Goal: Transaction & Acquisition: Purchase product/service

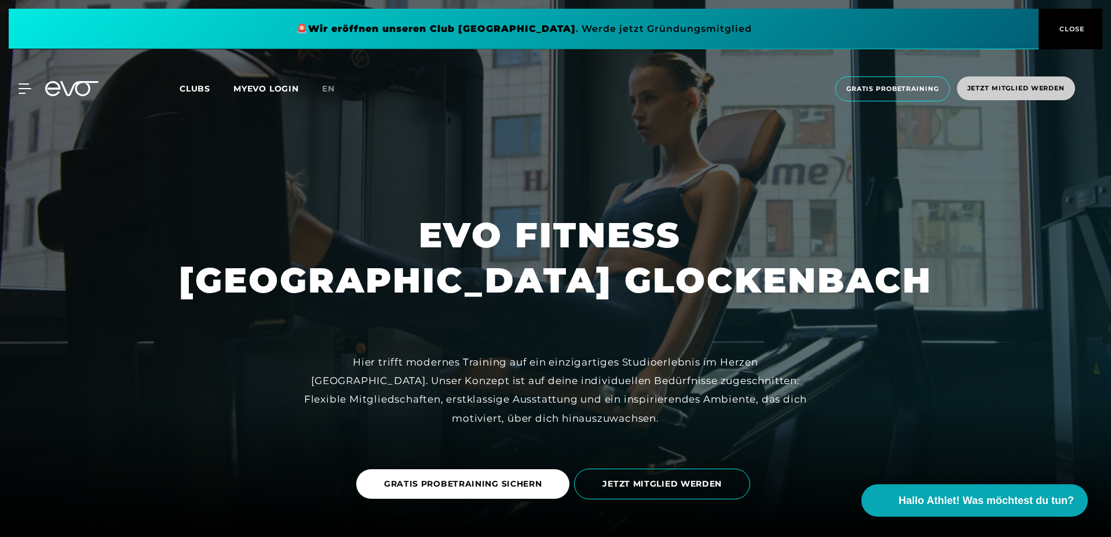
click at [1004, 85] on span "Jetzt Mitglied werden" at bounding box center [1015, 88] width 97 height 10
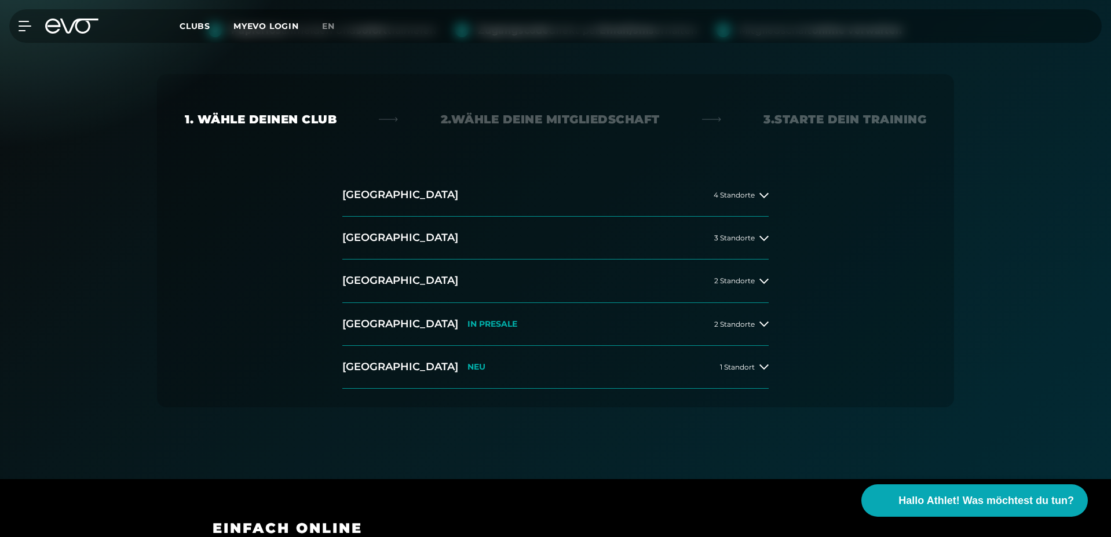
scroll to position [208, 0]
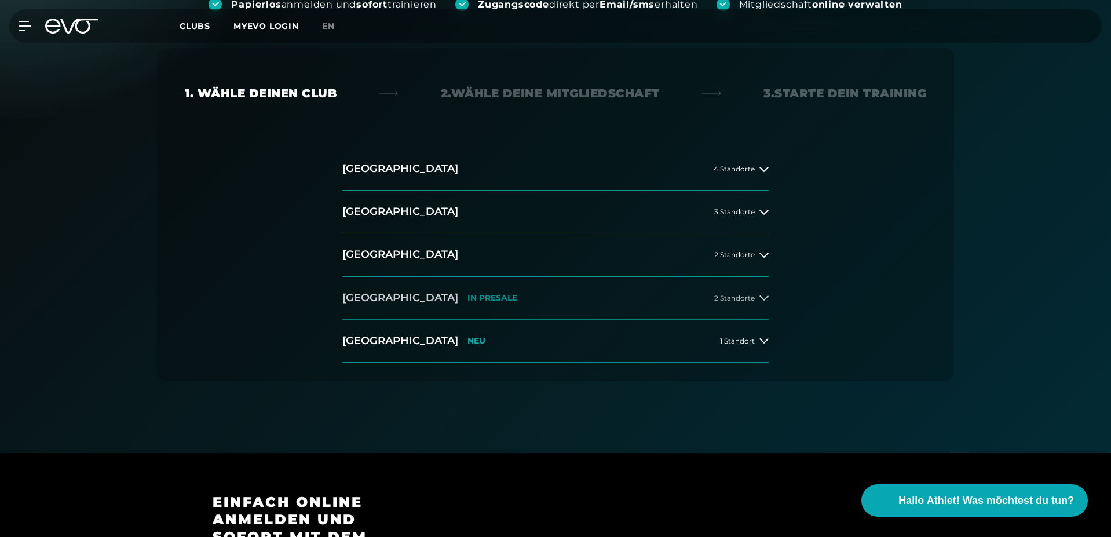
click at [479, 305] on button "[GEOGRAPHIC_DATA] IN [GEOGRAPHIC_DATA] 2 Standorte" at bounding box center [555, 298] width 426 height 43
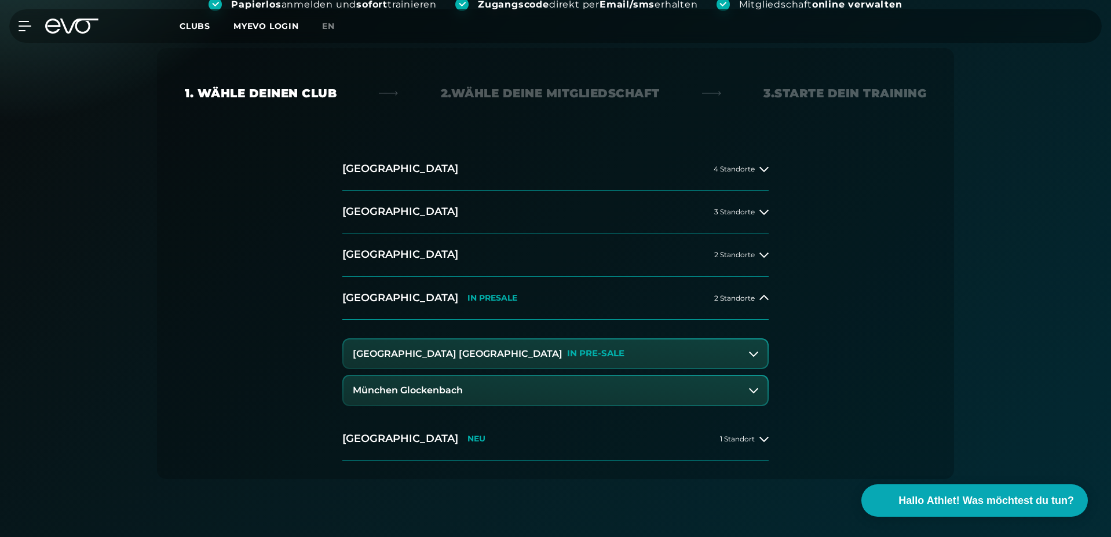
click at [541, 393] on button "München Glockenbach" at bounding box center [556, 390] width 424 height 29
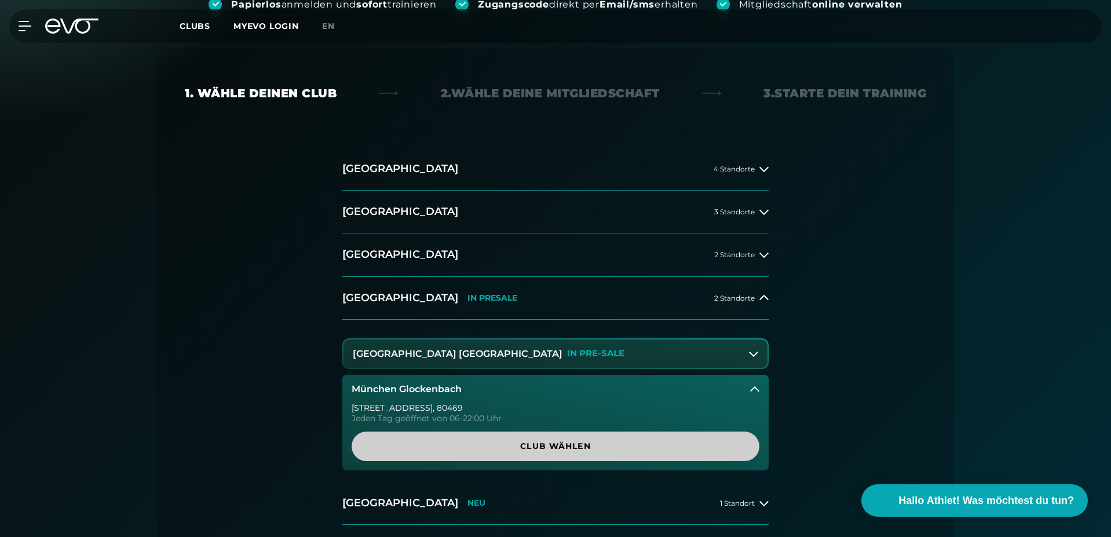
click at [543, 454] on span "Club wählen" at bounding box center [556, 447] width 408 height 30
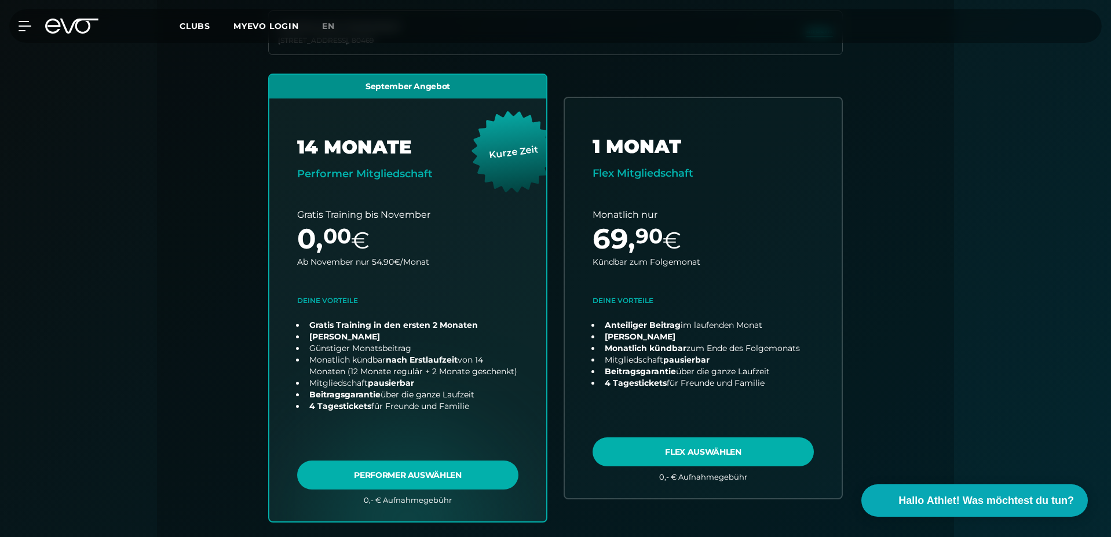
scroll to position [344, 0]
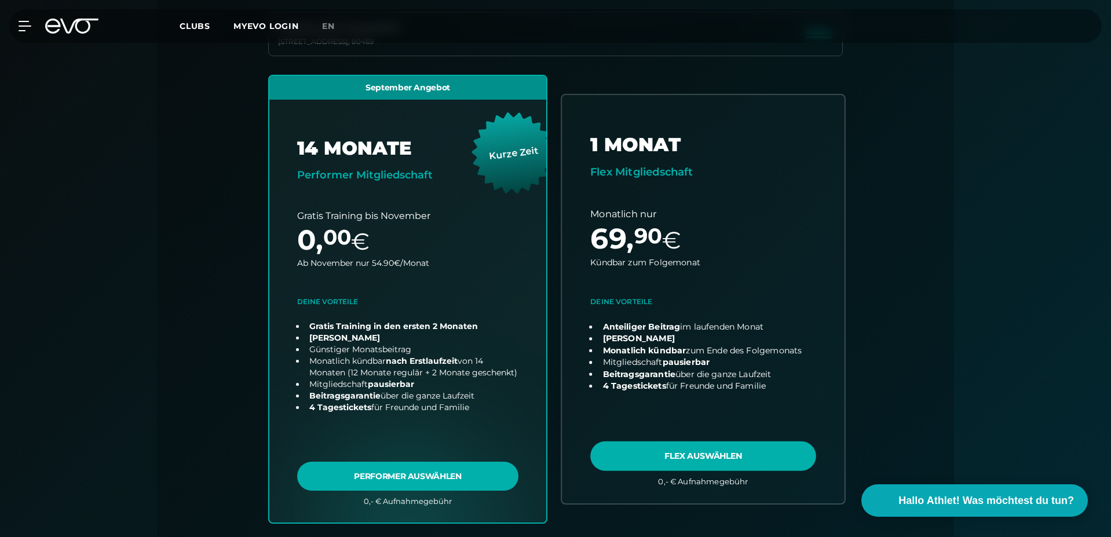
click at [785, 219] on link "choose plan" at bounding box center [703, 299] width 283 height 408
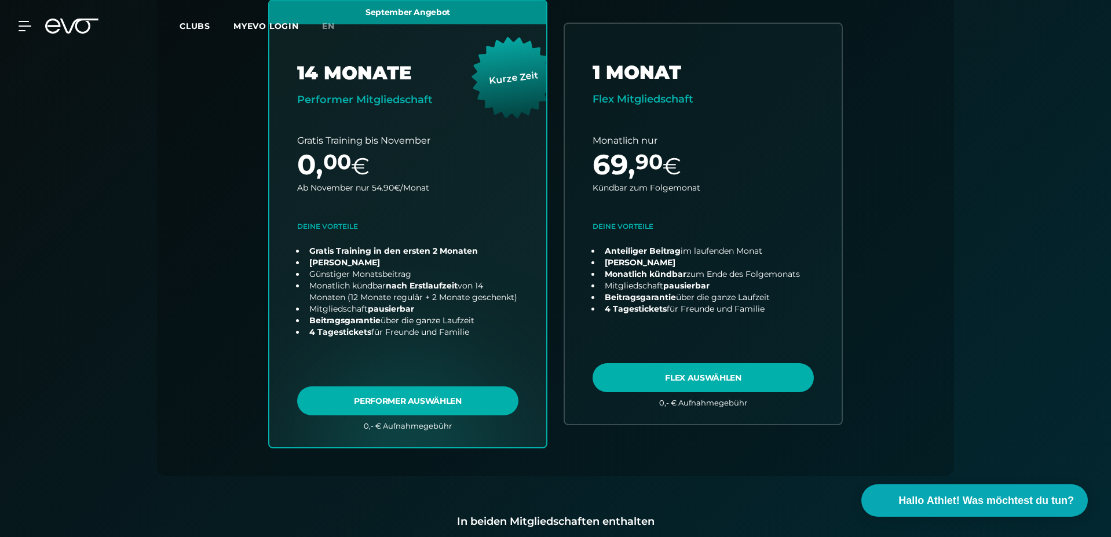
scroll to position [0, 0]
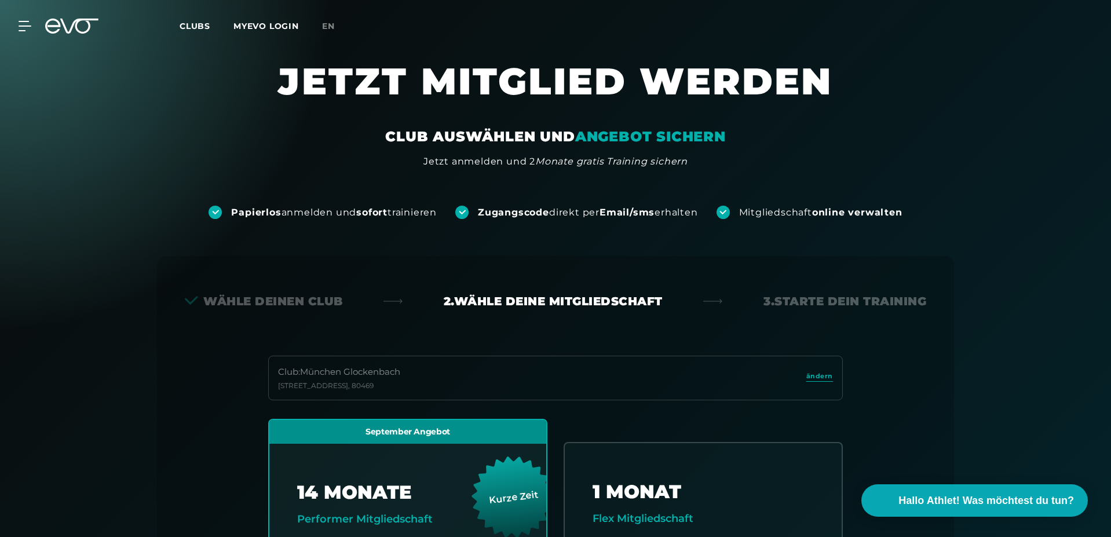
click at [195, 29] on span "Clubs" at bounding box center [195, 26] width 31 height 10
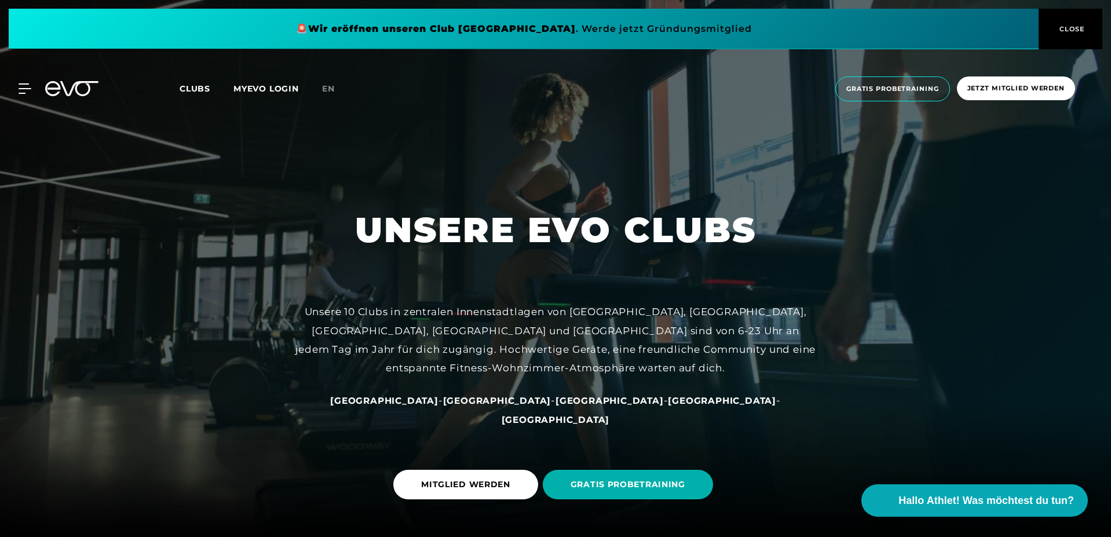
click at [652, 21] on span at bounding box center [524, 29] width 1030 height 41
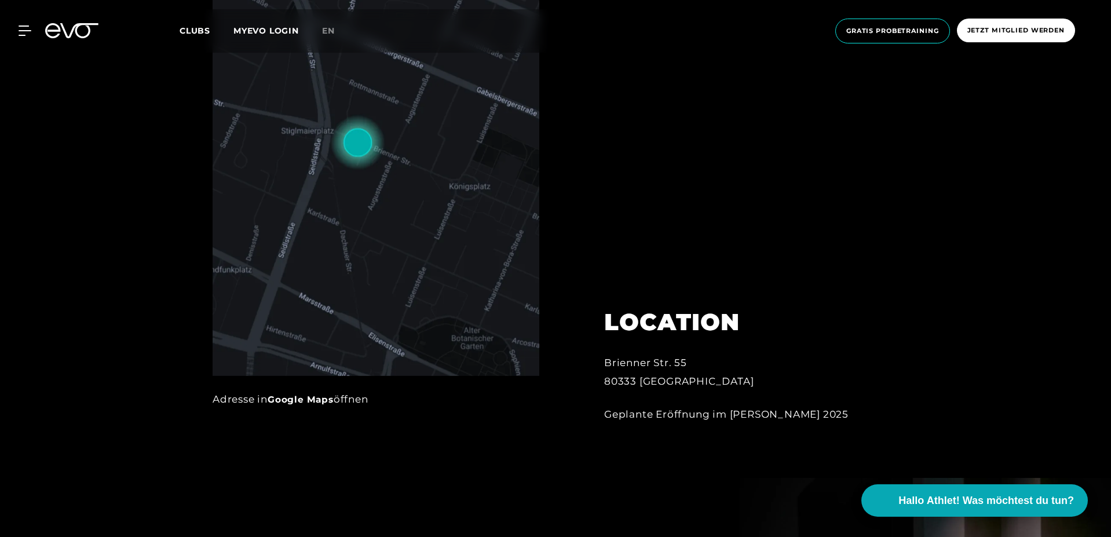
scroll to position [674, 0]
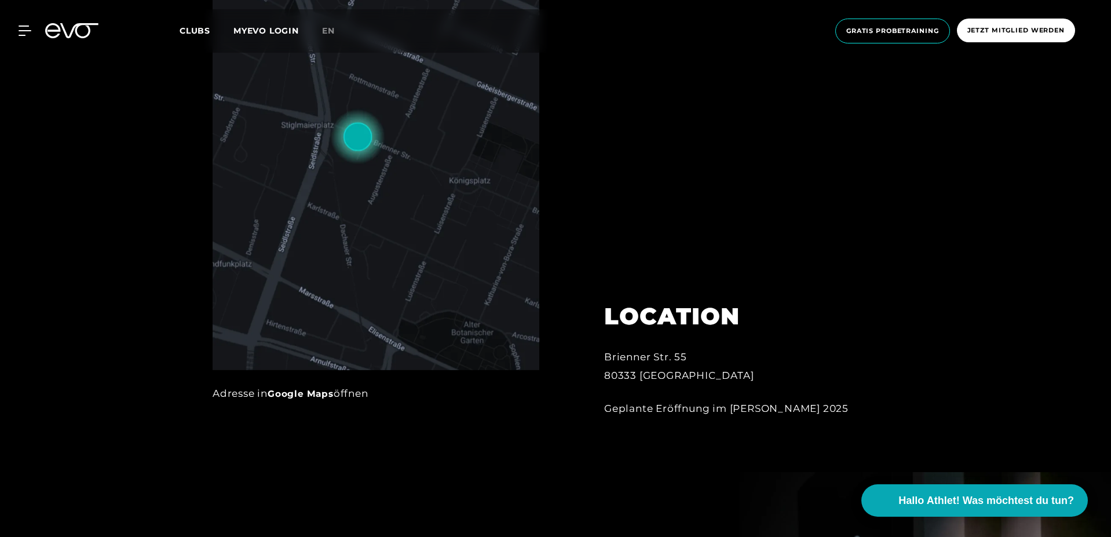
click at [323, 256] on img at bounding box center [376, 136] width 327 height 467
click at [298, 394] on link "Google Maps" at bounding box center [301, 393] width 66 height 11
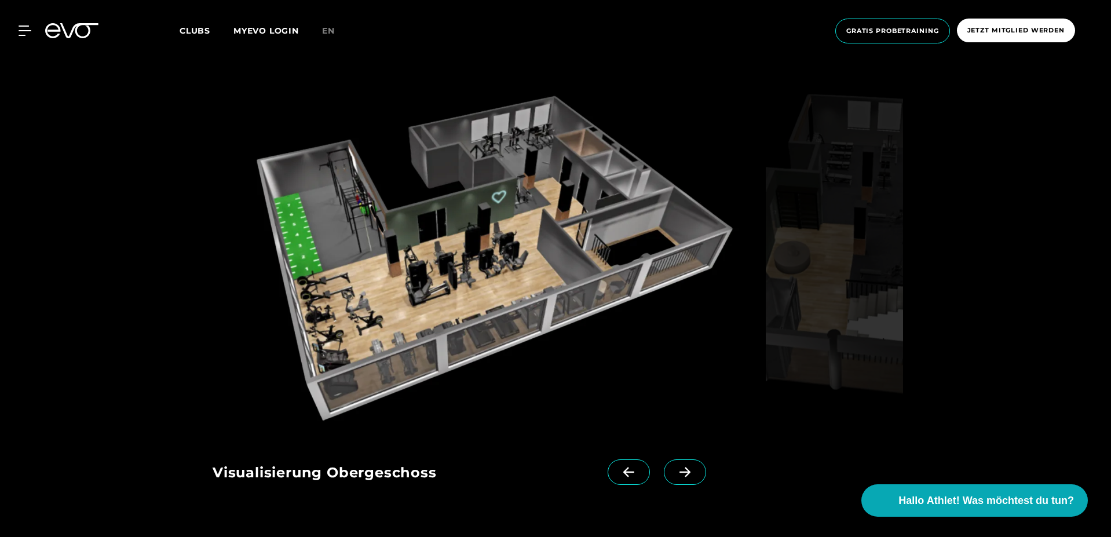
scroll to position [1714, 0]
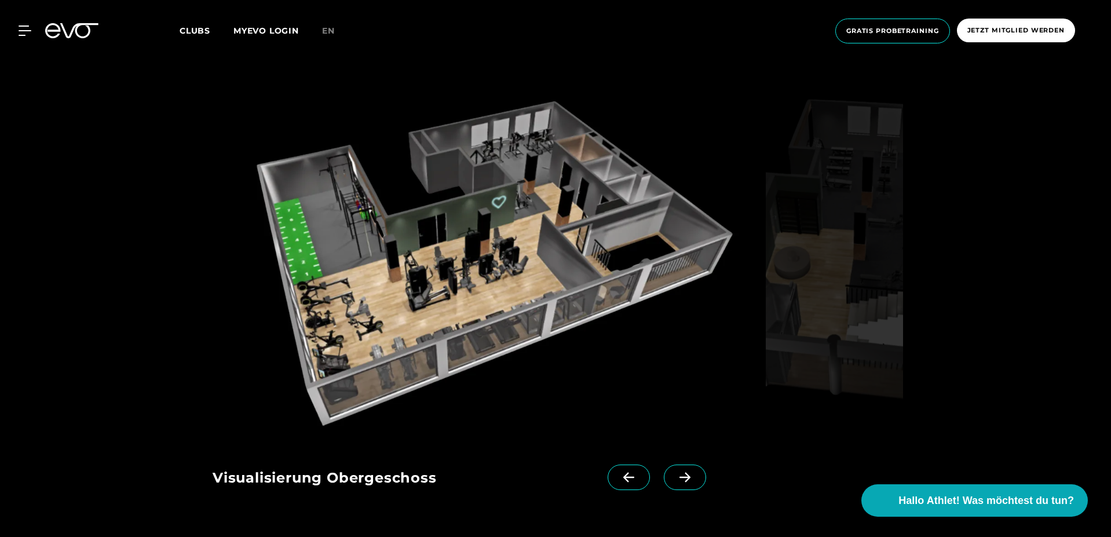
click at [664, 465] on span at bounding box center [685, 477] width 42 height 25
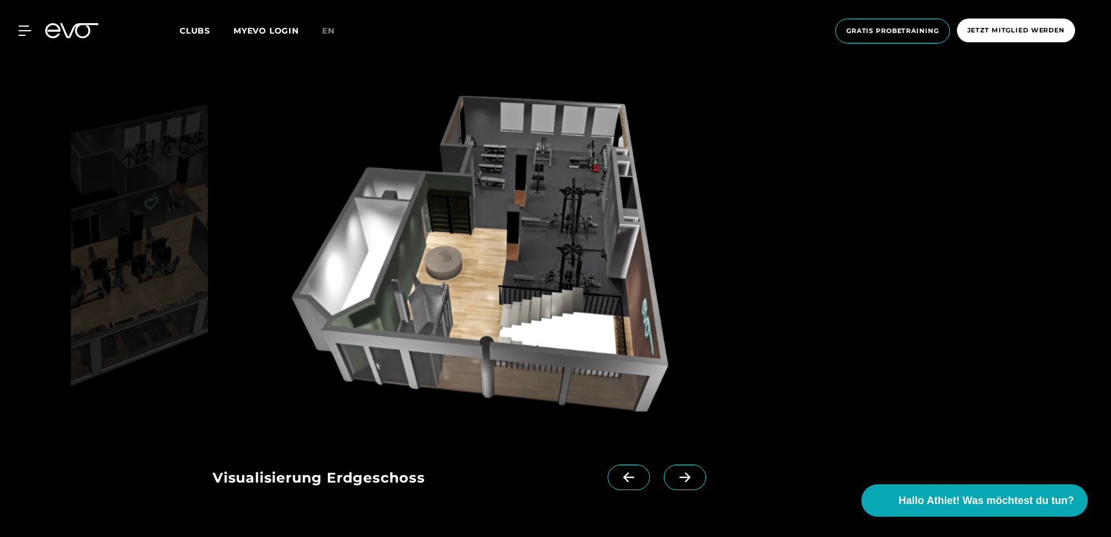
click at [675, 472] on icon at bounding box center [685, 477] width 20 height 10
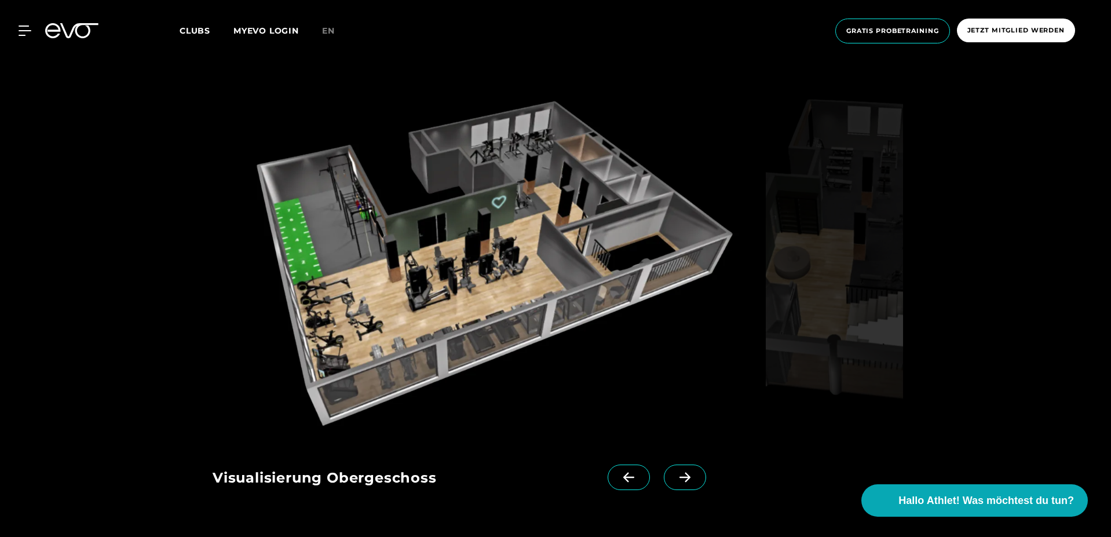
click at [74, 30] on icon at bounding box center [71, 30] width 53 height 15
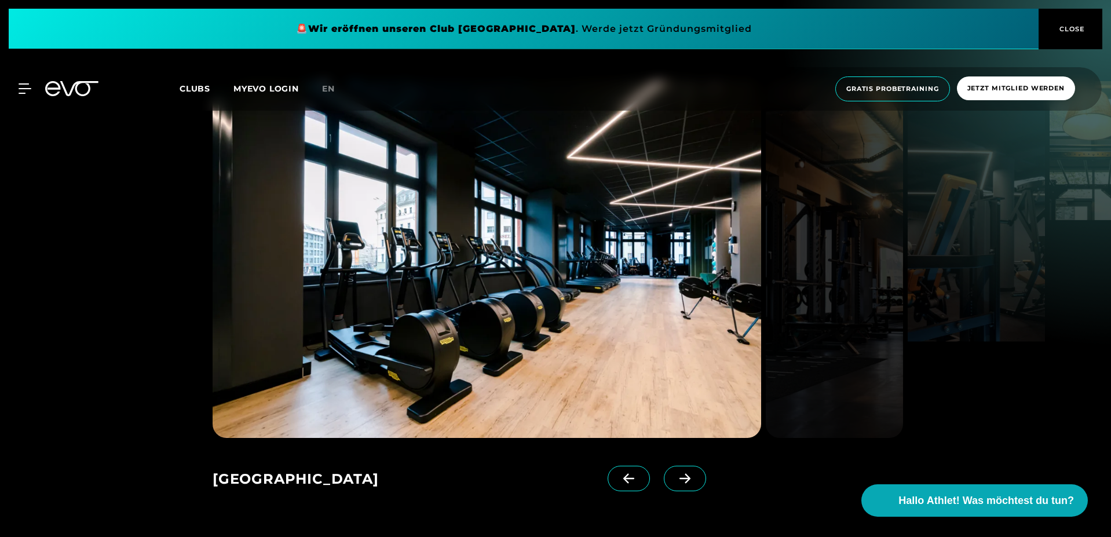
scroll to position [1774, 0]
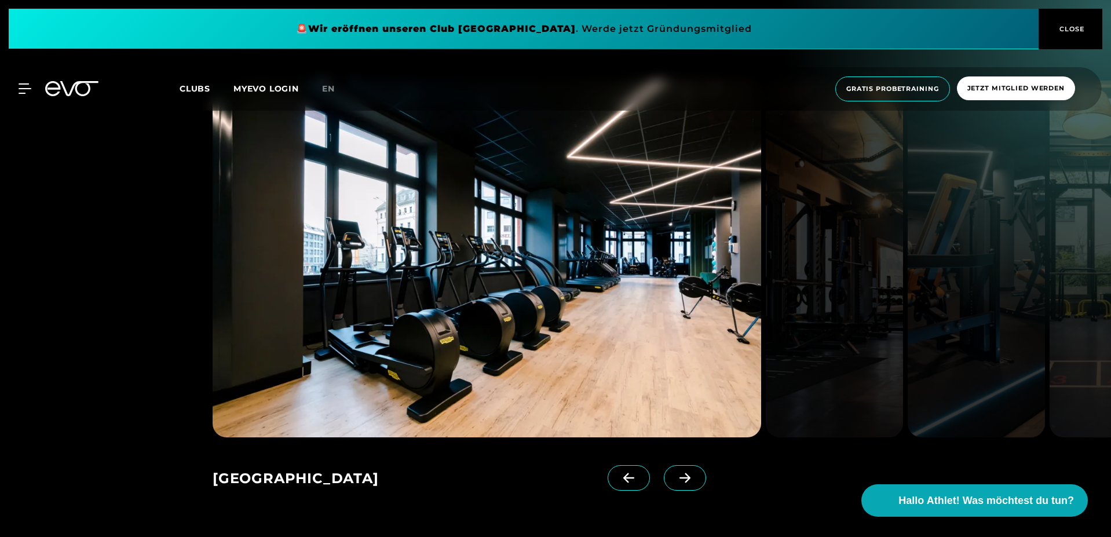
click at [188, 87] on span "Clubs" at bounding box center [195, 88] width 31 height 10
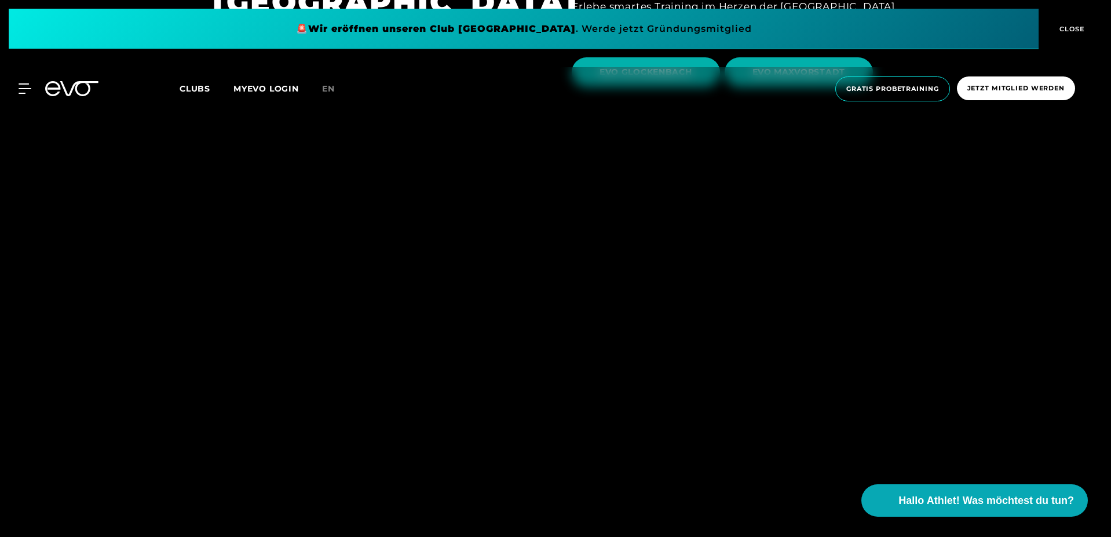
scroll to position [3722, 0]
